Goal: Find specific page/section: Find specific page/section

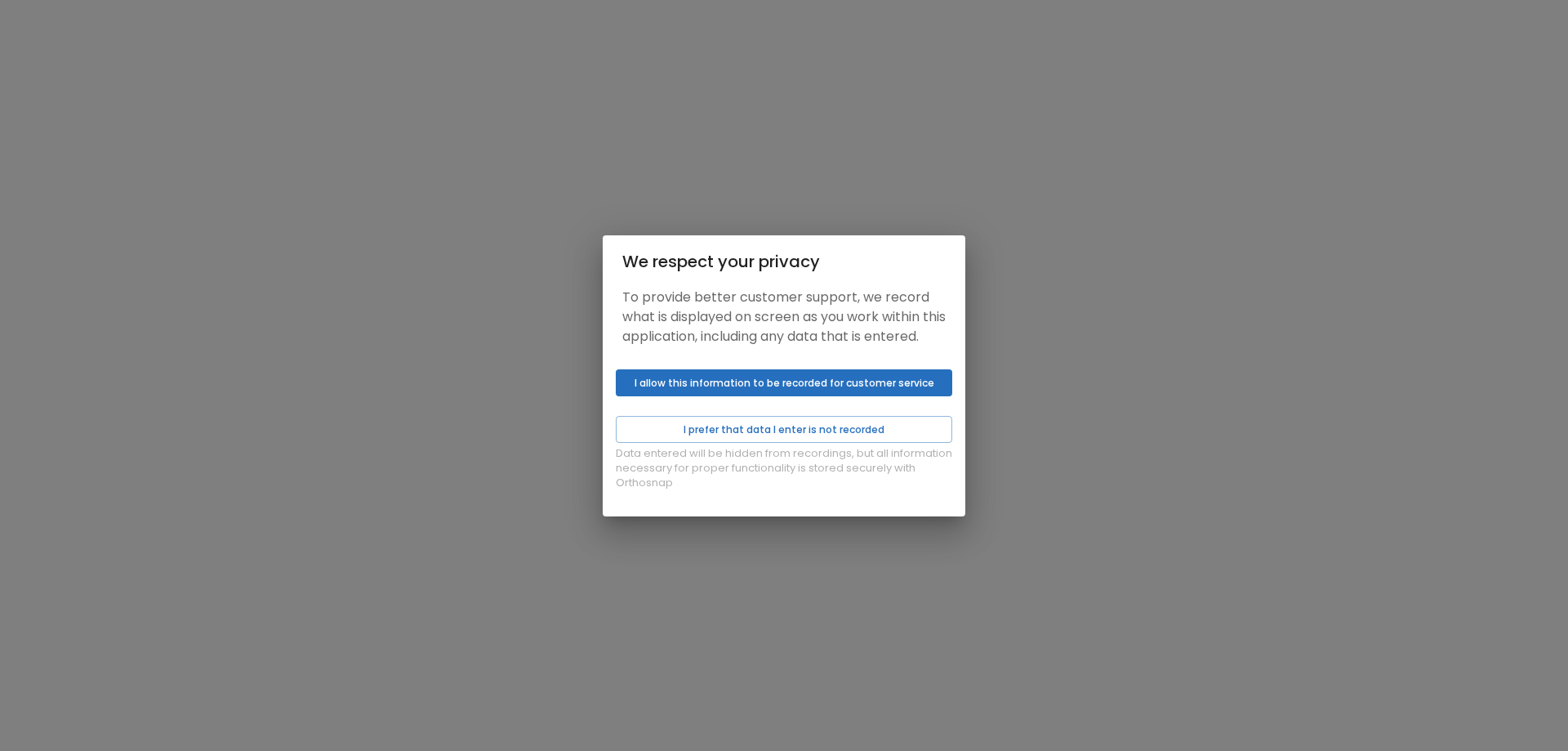
click at [767, 394] on button "I allow this information to be recorded for customer service" at bounding box center [784, 382] width 336 height 27
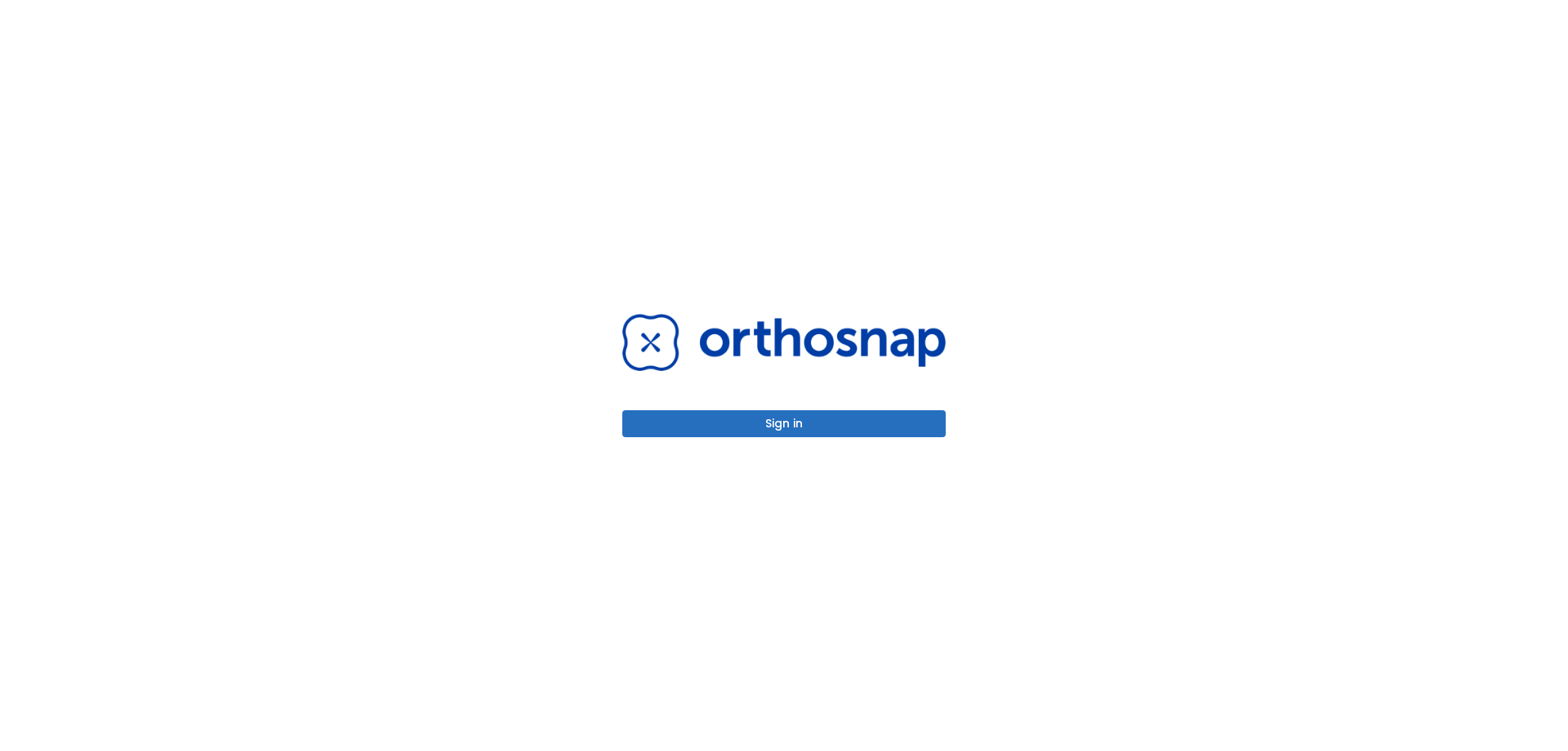
click at [894, 416] on button "Sign in" at bounding box center [784, 423] width 323 height 27
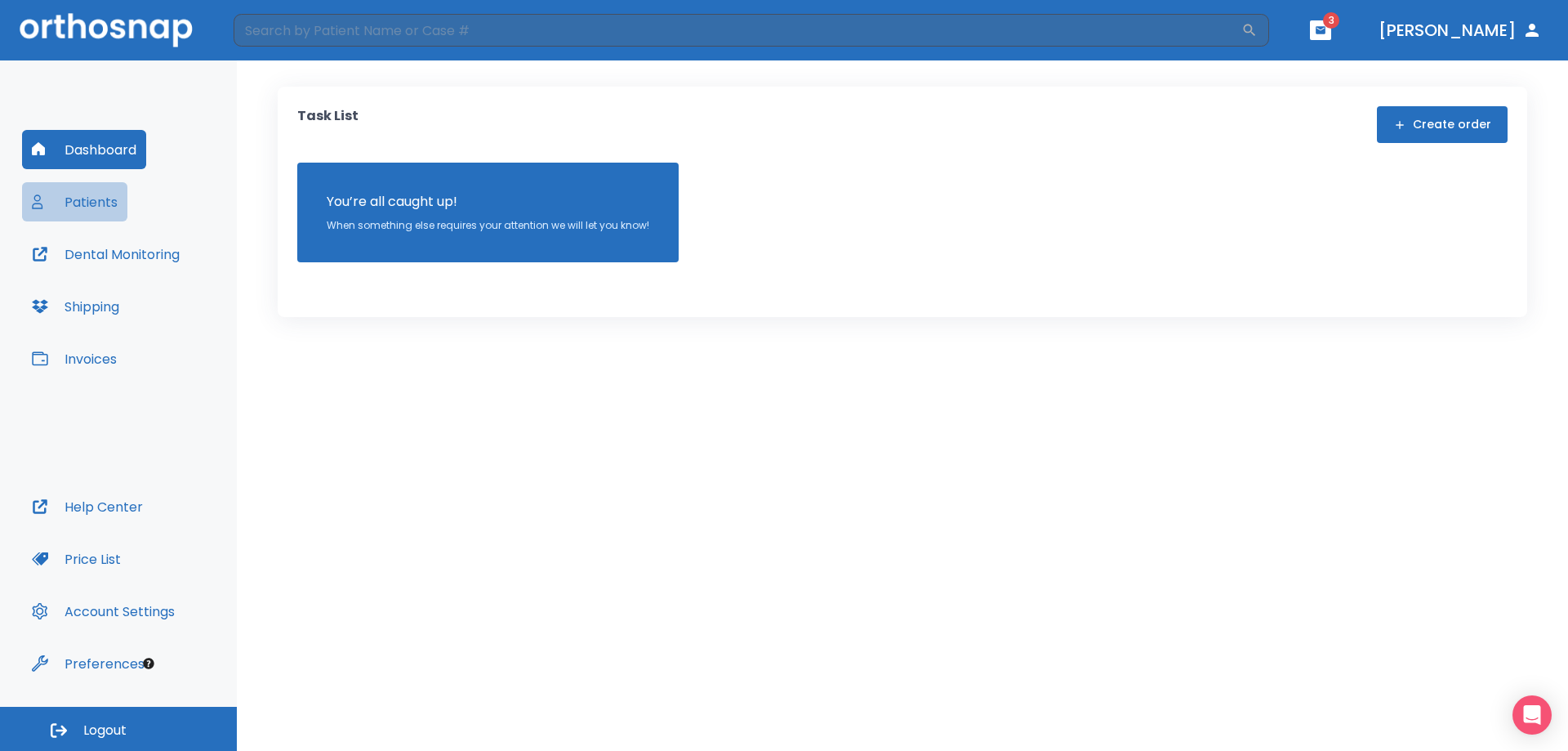
click at [80, 195] on button "Patients" at bounding box center [75, 202] width 105 height 39
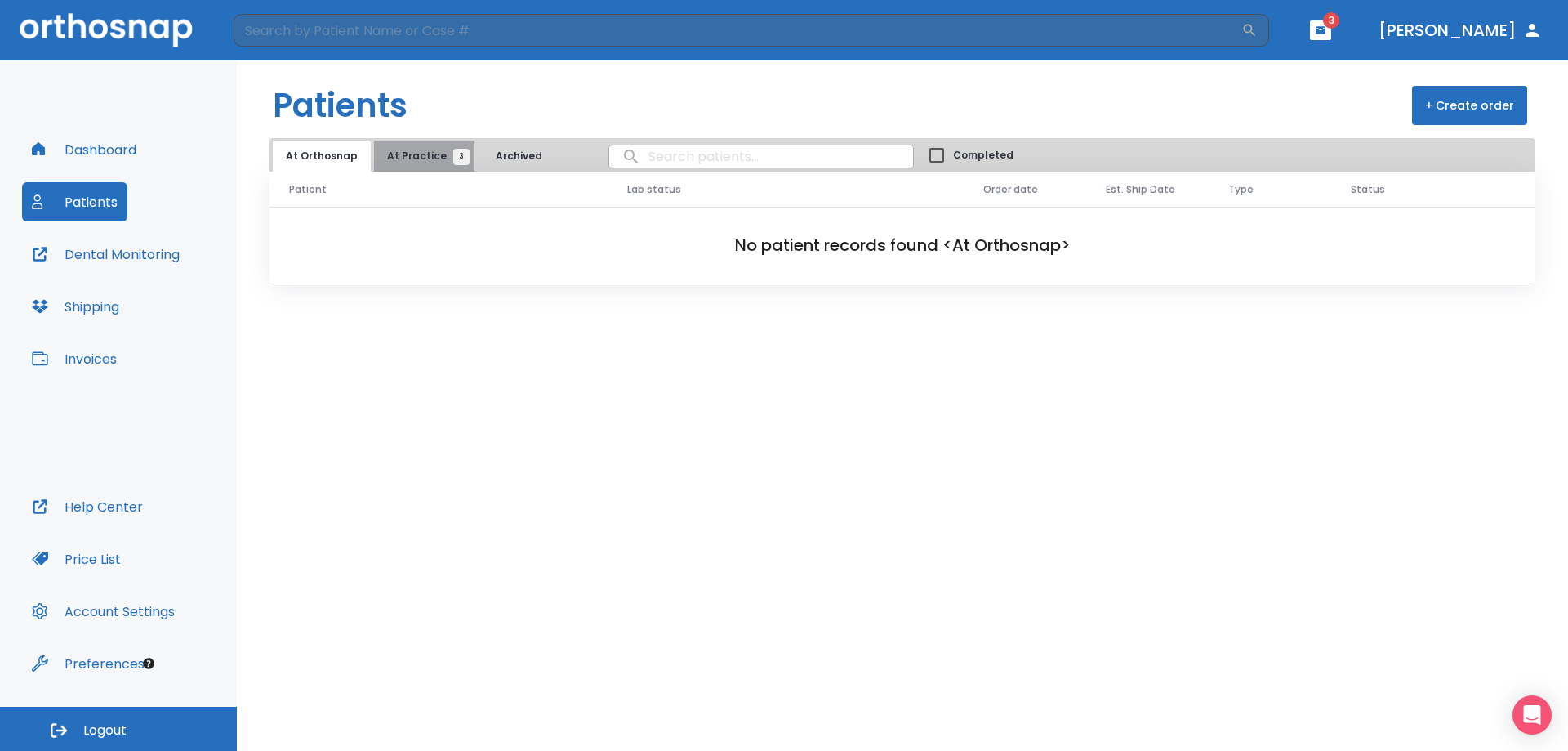
click at [454, 158] on span "3" at bounding box center [462, 157] width 17 height 17
